Goal: Find specific fact: Find specific fact

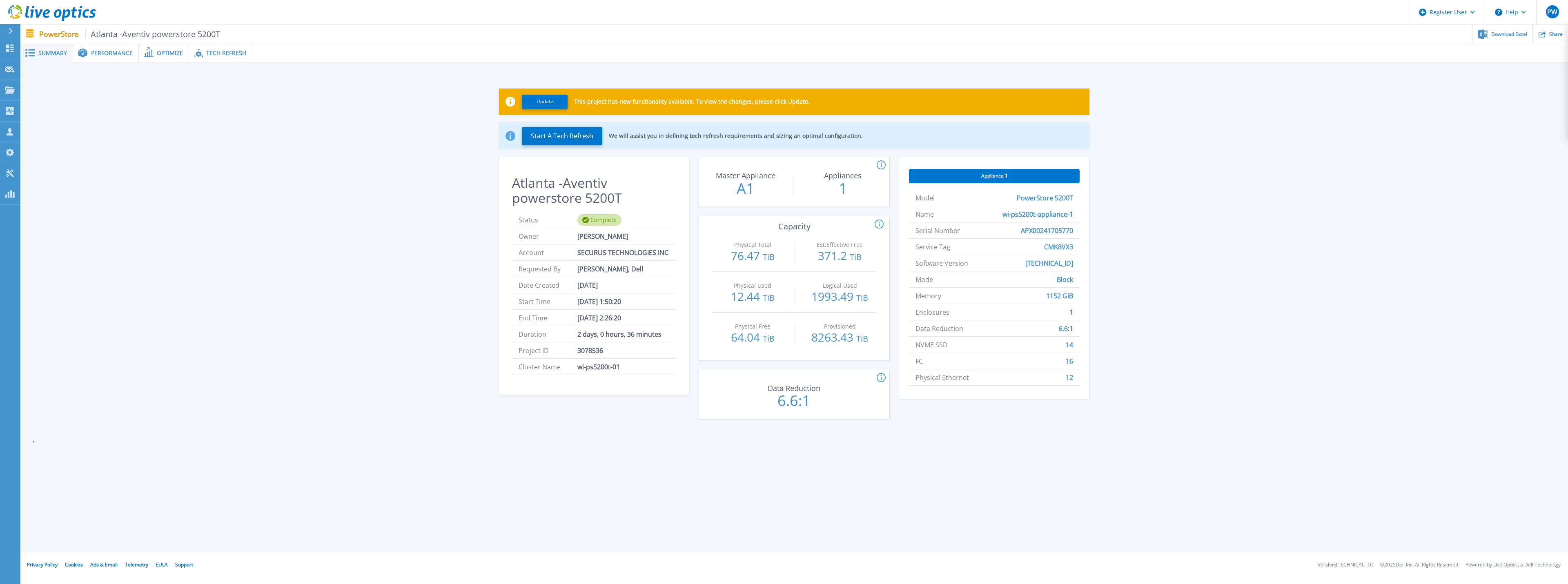
click at [1057, 245] on span "CMK8VX3" at bounding box center [1059, 246] width 29 height 16
copy span "CMK8VX3"
